Goal: Task Accomplishment & Management: Use online tool/utility

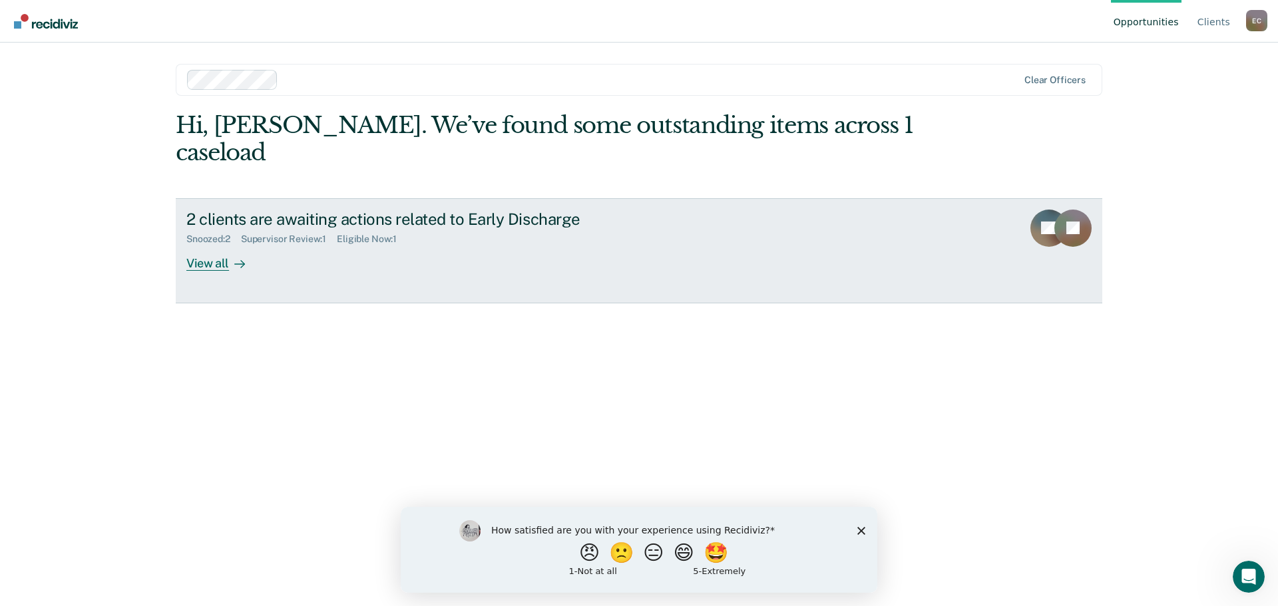
click at [210, 245] on div "View all" at bounding box center [223, 258] width 75 height 26
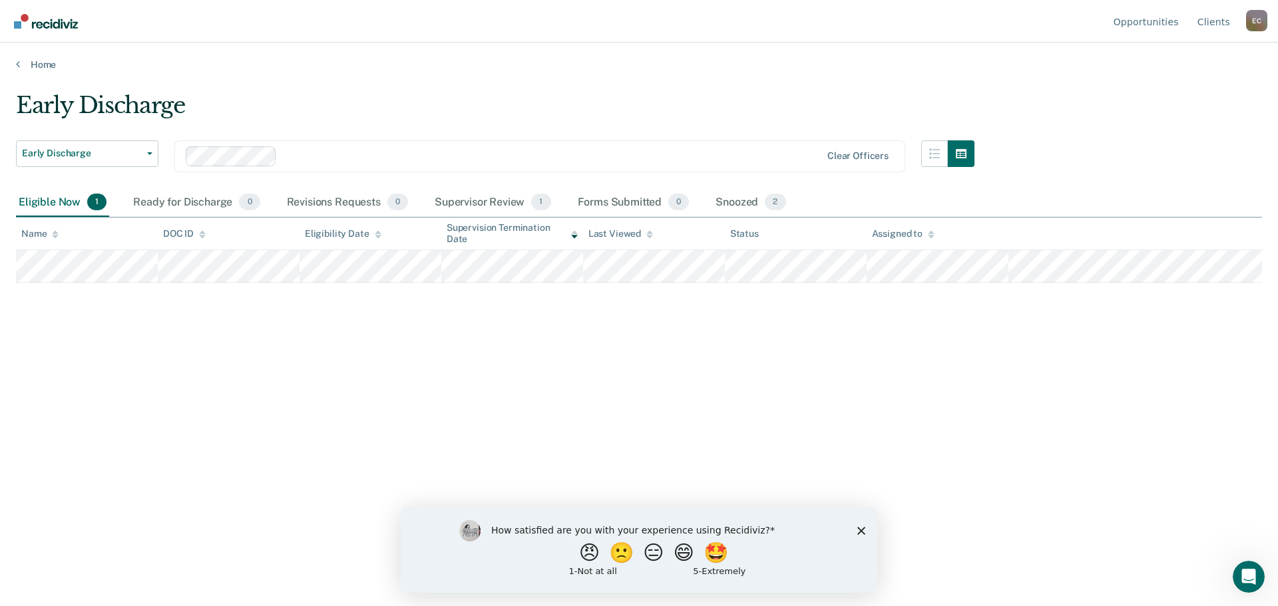
click at [41, 72] on main "Early Discharge Early Discharge Early Discharge Clear officers Eligible Now 1 R…" at bounding box center [639, 337] width 1278 height 532
click at [36, 65] on link "Home" at bounding box center [639, 65] width 1246 height 12
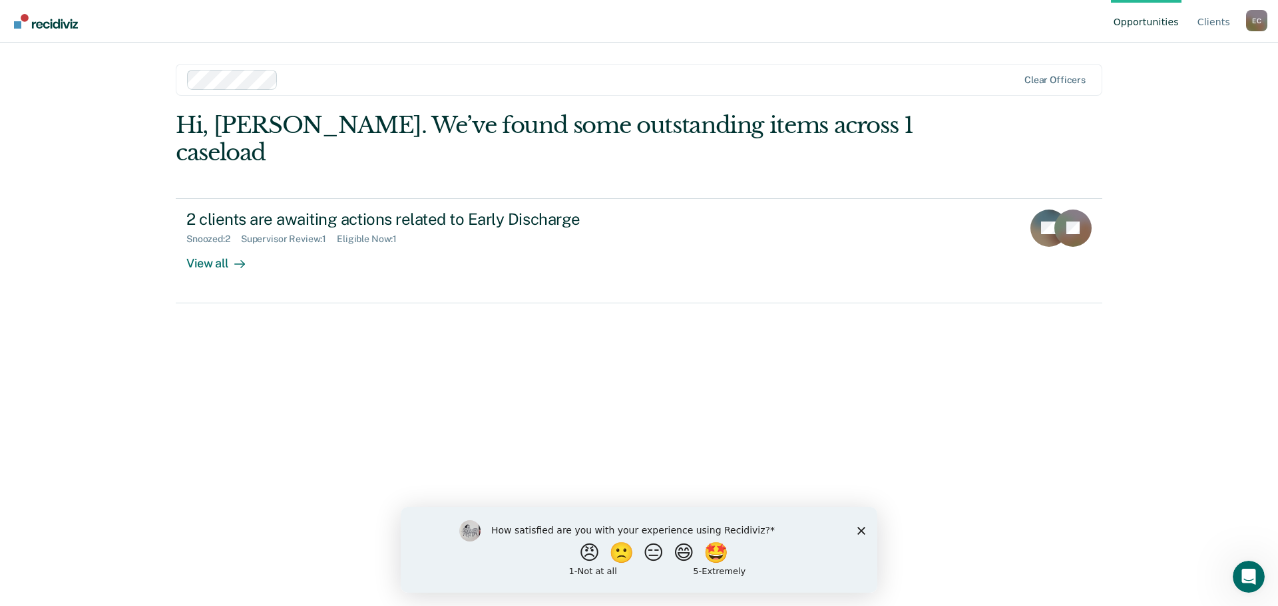
click at [866, 528] on div "How satisfied are you with your experience using Recidiviz? 😠 🙁 😑 😄 🤩 1 - Not a…" at bounding box center [639, 550] width 477 height 86
click at [868, 533] on div "How satisfied are you with your experience using Recidiviz? 😠 🙁 😑 😄 🤩 1 - Not a…" at bounding box center [639, 550] width 477 height 86
click at [861, 533] on icon "Close survey" at bounding box center [861, 531] width 8 height 8
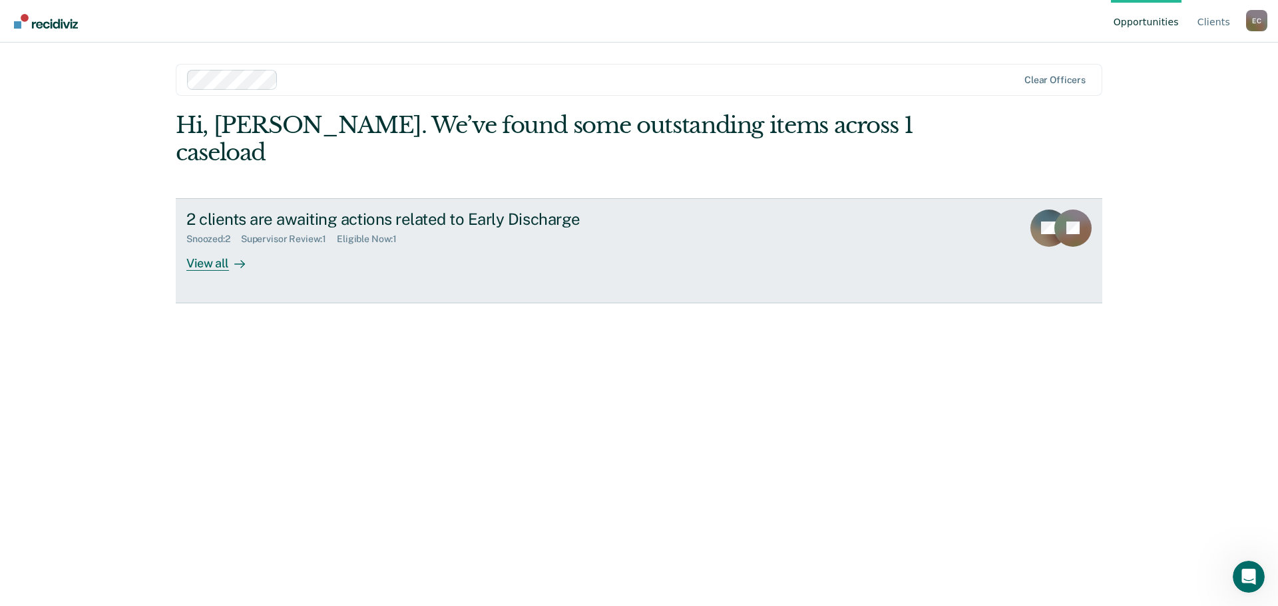
click at [248, 245] on div "View all" at bounding box center [223, 258] width 75 height 26
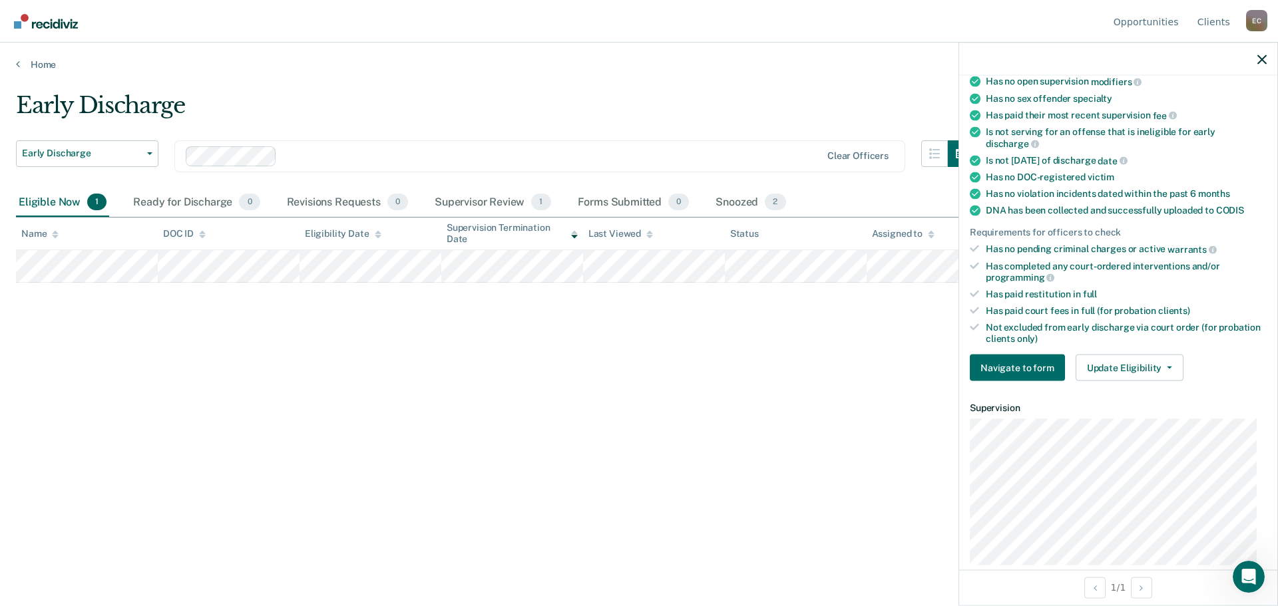
scroll to position [316, 0]
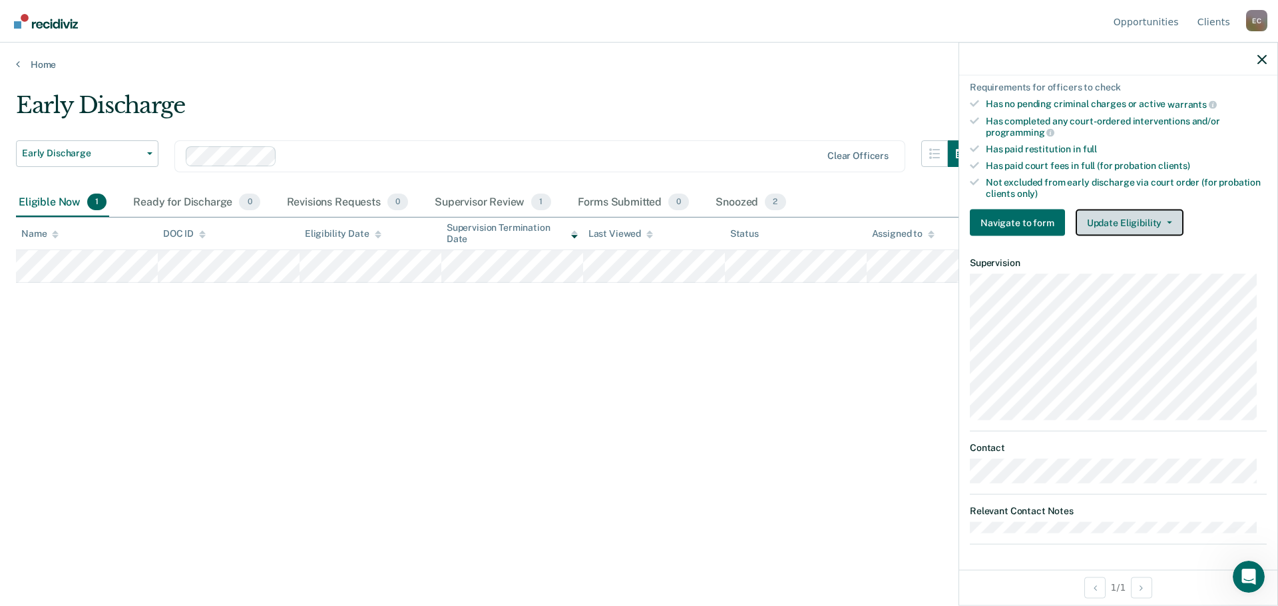
click at [1131, 216] on button "Update Eligibility" at bounding box center [1130, 223] width 108 height 27
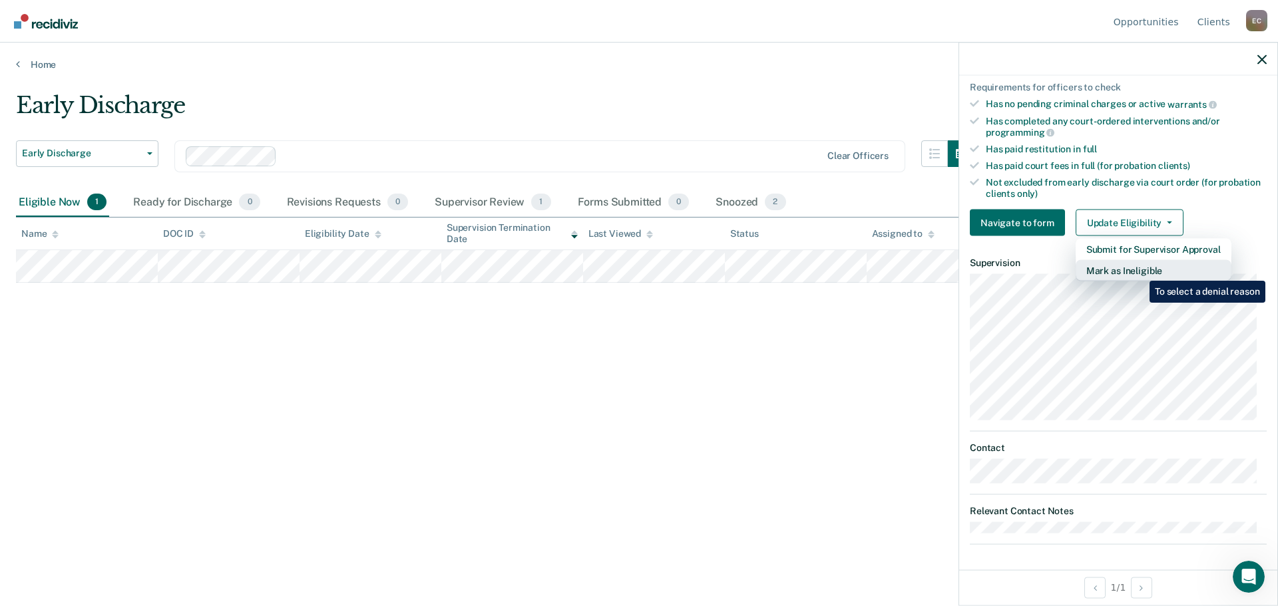
click at [1140, 271] on button "Mark as Ineligible" at bounding box center [1154, 270] width 156 height 21
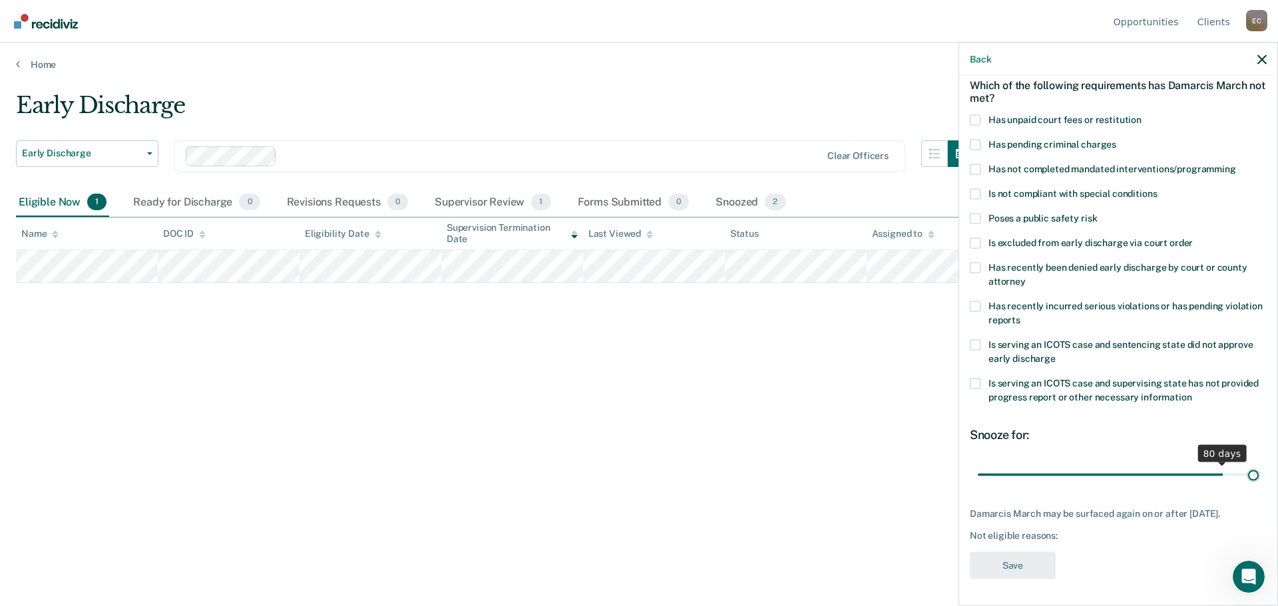
scroll to position [61, 0]
drag, startPoint x: 1077, startPoint y: 463, endPoint x: 1257, endPoint y: 479, distance: 180.4
type input "90"
click at [1257, 479] on input "range" at bounding box center [1118, 476] width 281 height 23
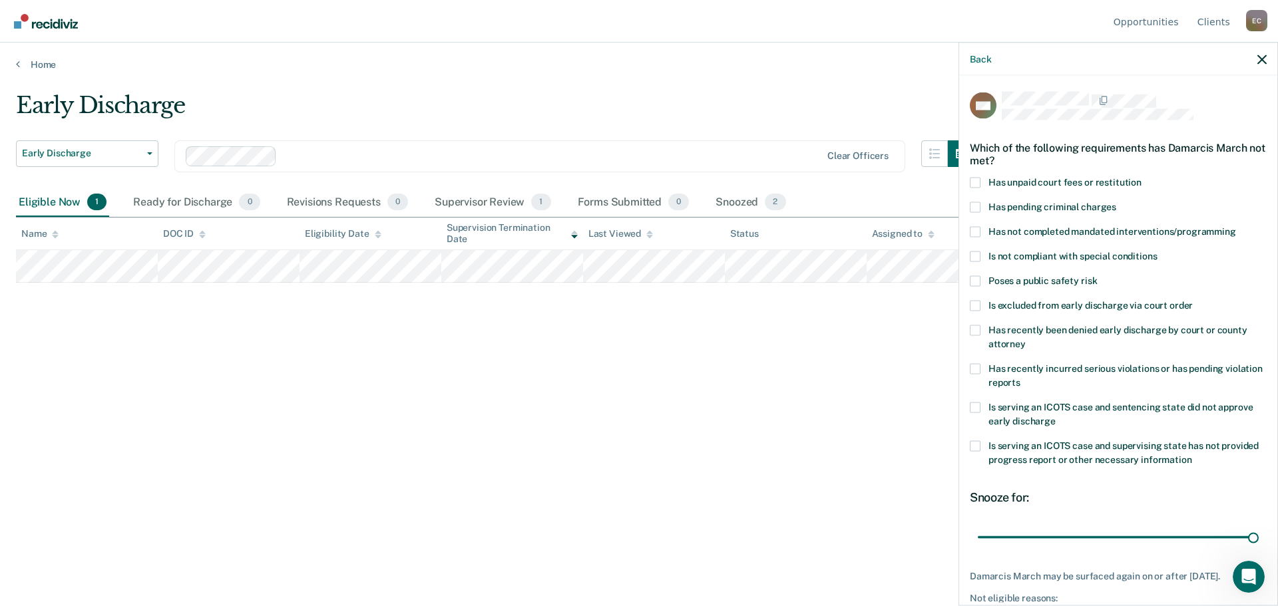
click at [980, 202] on label "Has pending criminal charges" at bounding box center [1118, 209] width 297 height 14
click at [1116, 202] on input "Has pending criminal charges" at bounding box center [1116, 202] width 0 height 0
click at [980, 202] on label "Has pending criminal charges" at bounding box center [1118, 209] width 297 height 14
click at [1116, 202] on input "Has pending criminal charges" at bounding box center [1116, 202] width 0 height 0
click at [978, 283] on span at bounding box center [975, 281] width 11 height 11
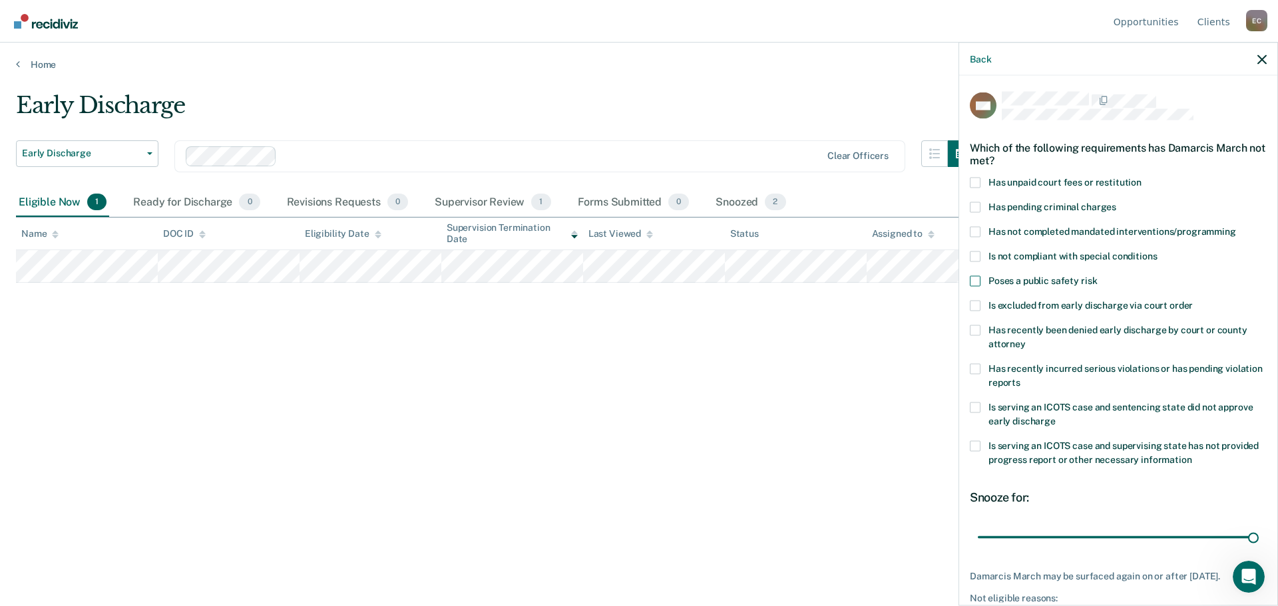
click at [1097, 276] on input "Poses a public safety risk" at bounding box center [1097, 276] width 0 height 0
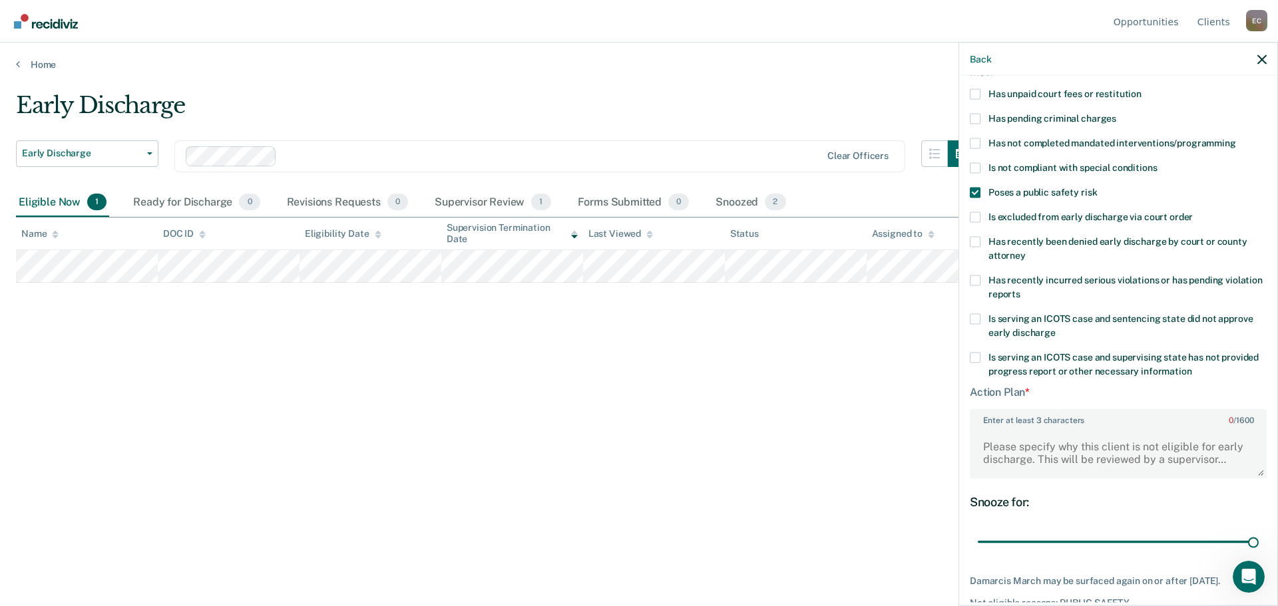
scroll to position [154, 0]
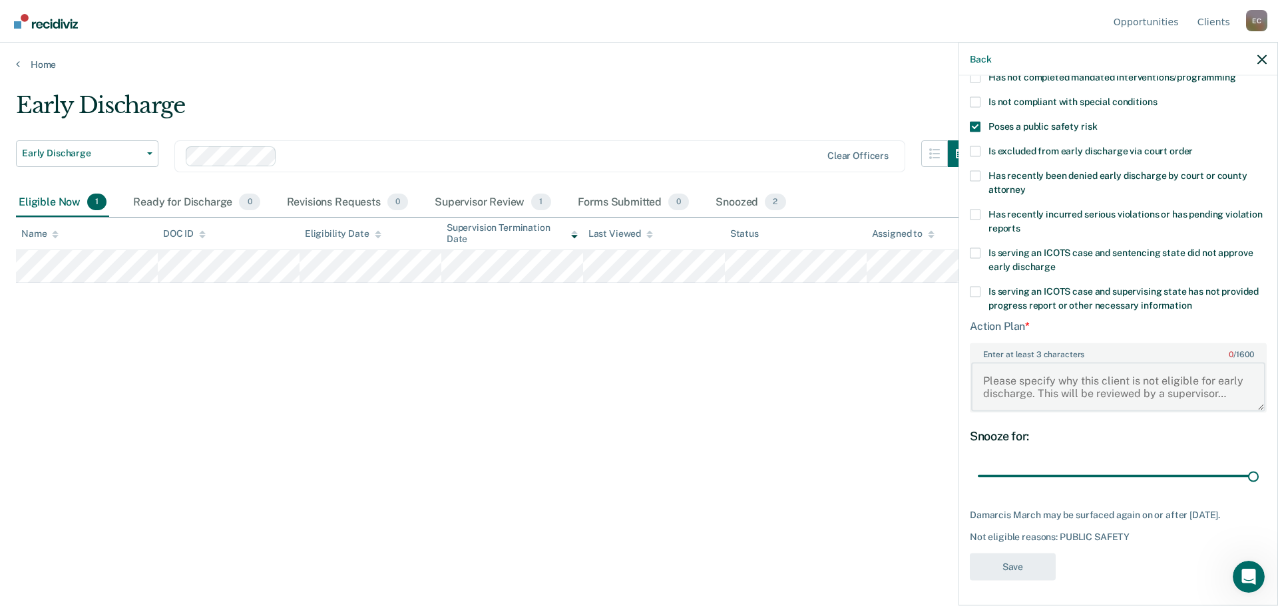
click at [1052, 388] on textarea "Enter at least 3 characters 0 / 1600" at bounding box center [1118, 386] width 294 height 49
type textarea "T"
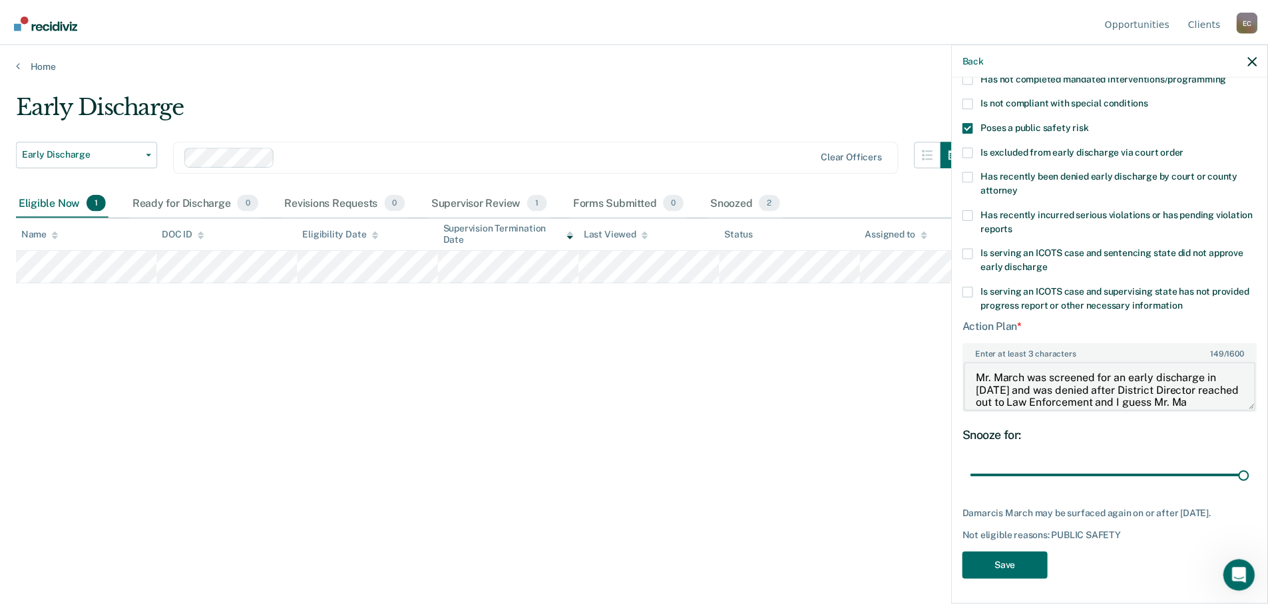
scroll to position [15, 0]
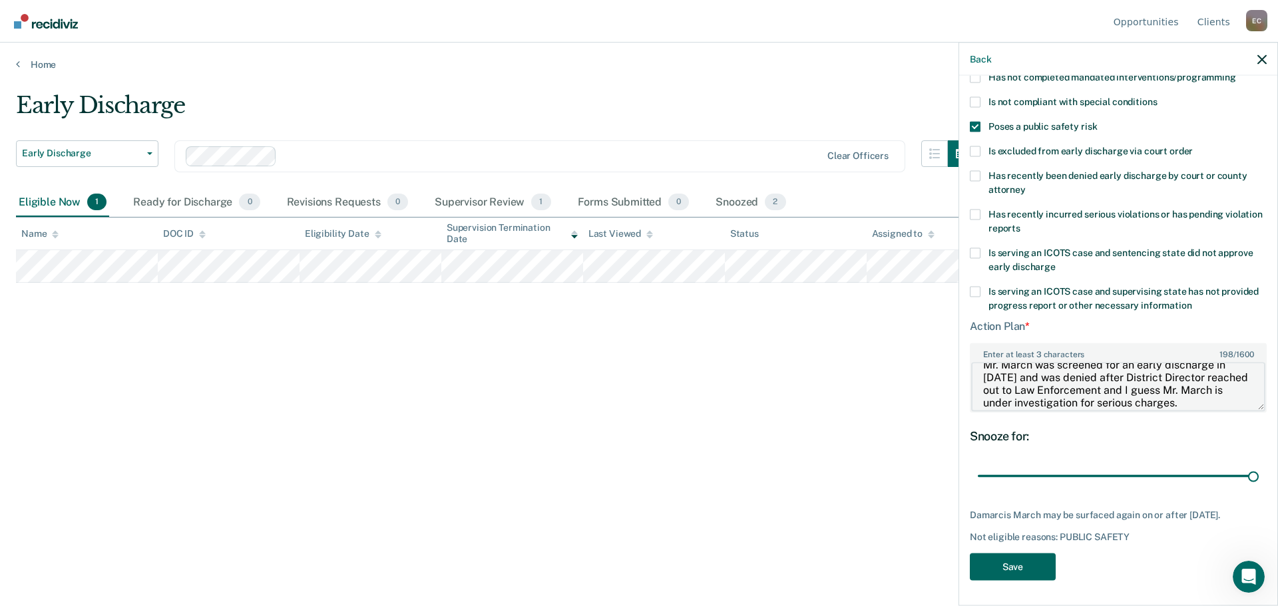
type textarea "Mr. March was screened for an early discharge in June of 2025 and was denied af…"
click at [1025, 556] on button "Save" at bounding box center [1013, 566] width 86 height 27
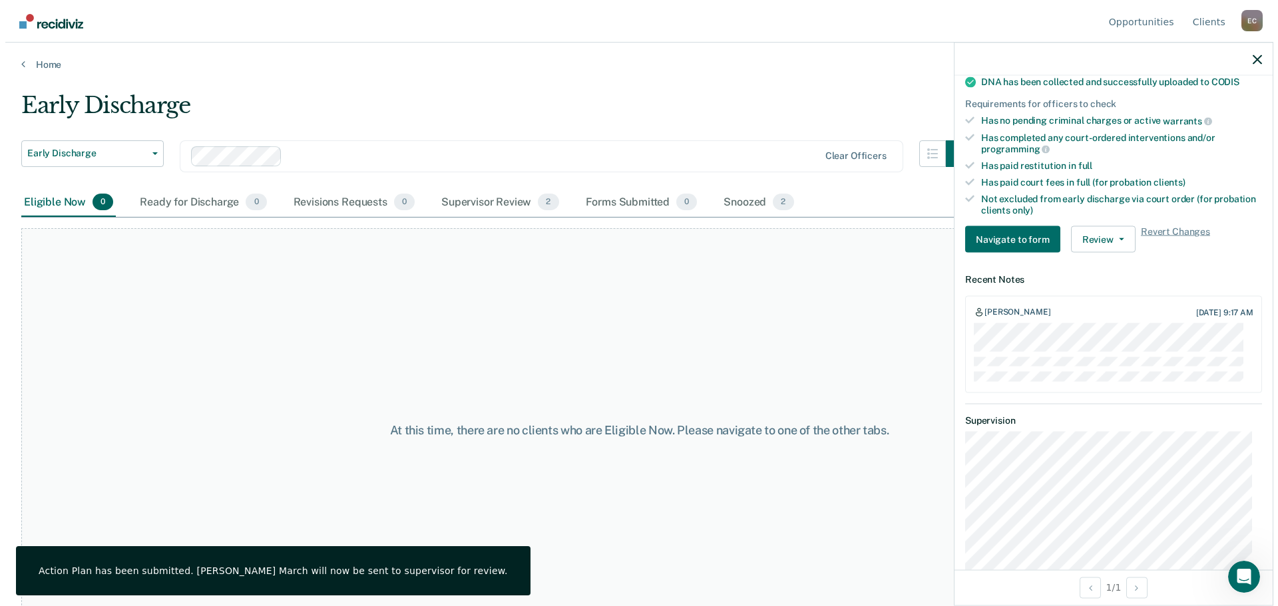
scroll to position [457, 0]
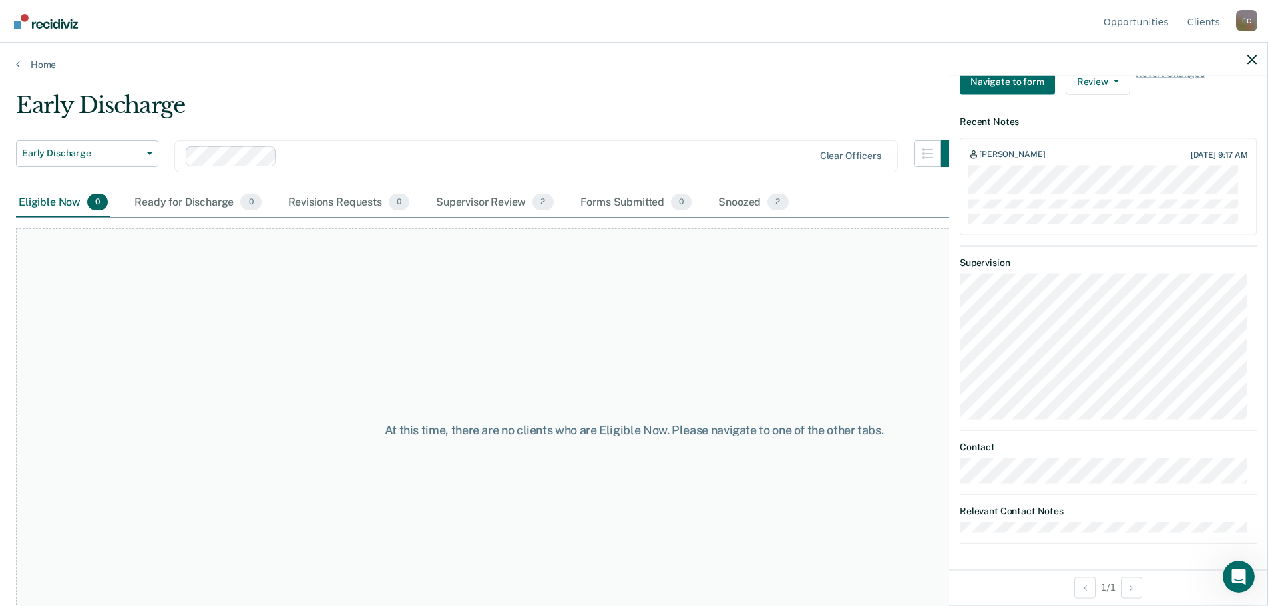
click at [1257, 57] on div at bounding box center [1108, 59] width 318 height 33
click at [1250, 59] on icon "button" at bounding box center [1251, 59] width 9 height 9
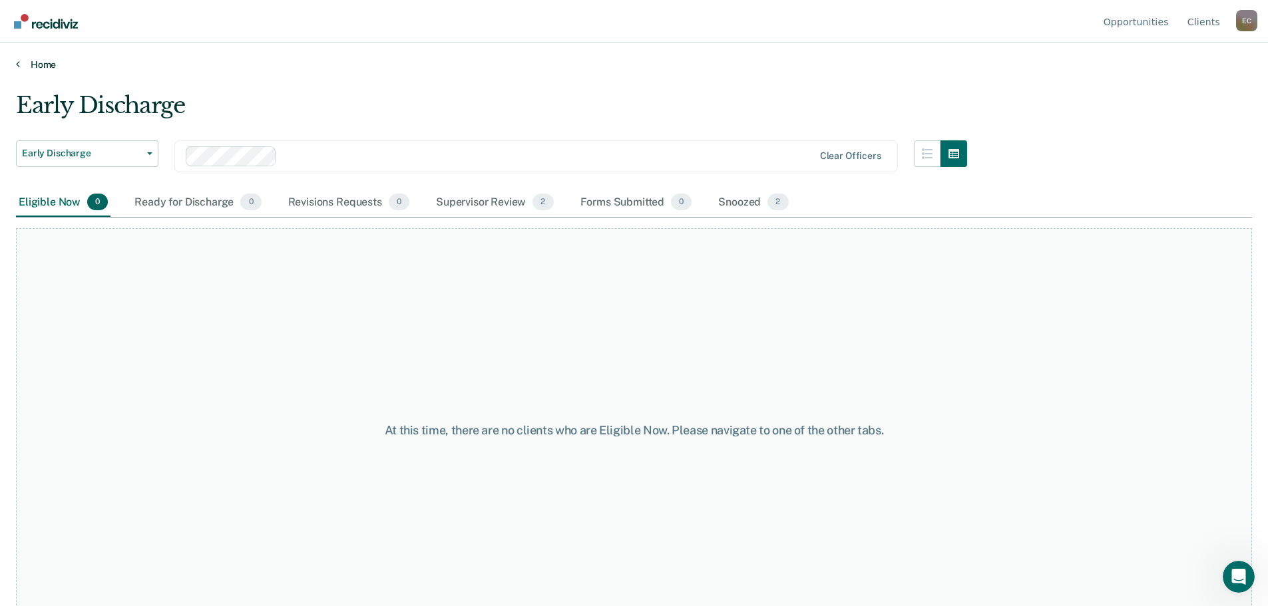
click at [23, 59] on link "Home" at bounding box center [634, 65] width 1236 height 12
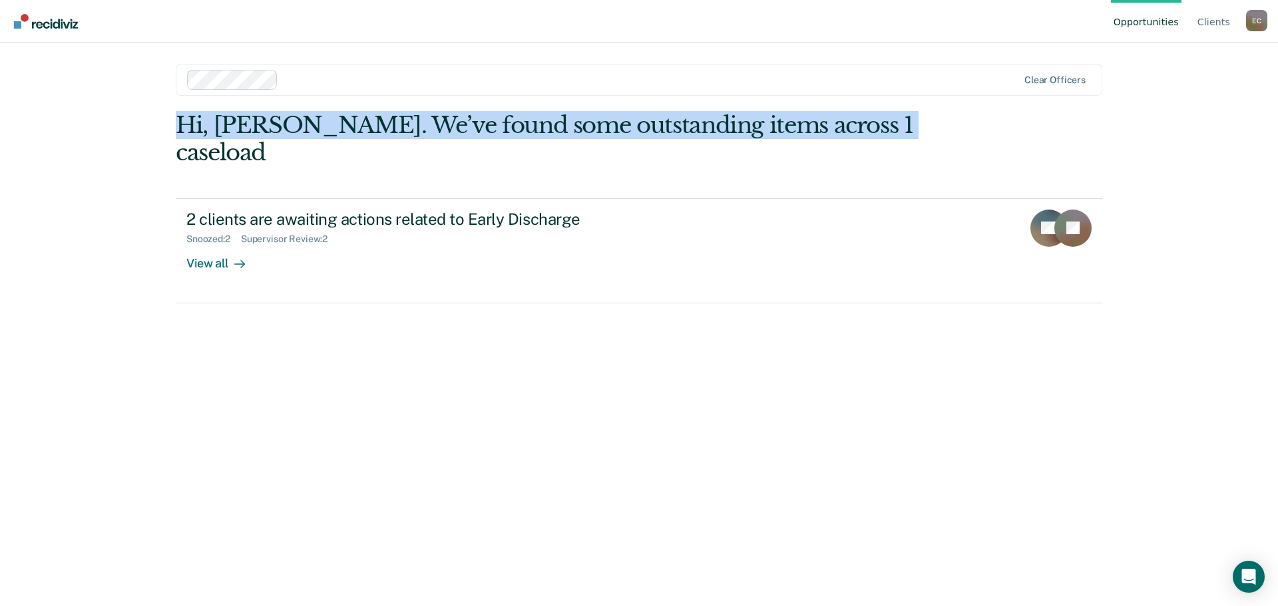
drag, startPoint x: 168, startPoint y: 121, endPoint x: 925, endPoint y: 120, distance: 756.2
click at [925, 120] on main "Clear officers Hi, Ethan. We’ve found some outstanding items across 1 caseload …" at bounding box center [639, 309] width 959 height 532
